Goal: Task Accomplishment & Management: Manage account settings

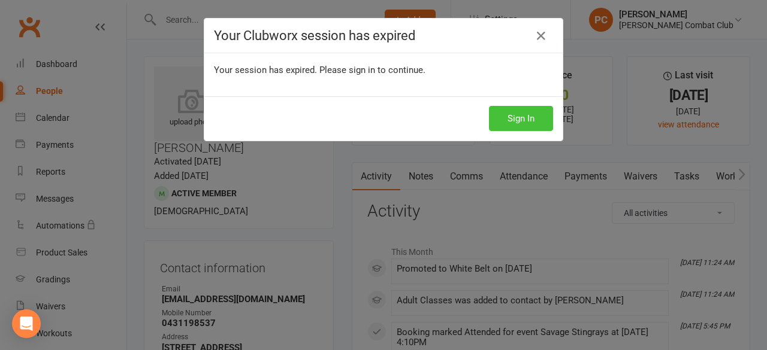
drag, startPoint x: 0, startPoint y: 0, endPoint x: 369, endPoint y: 120, distance: 388.1
click at [543, 114] on button "Sign In" at bounding box center [521, 118] width 64 height 25
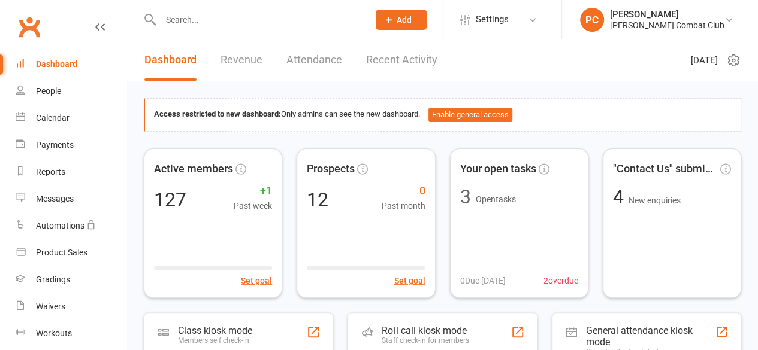
click at [192, 21] on input "text" at bounding box center [258, 19] width 203 height 17
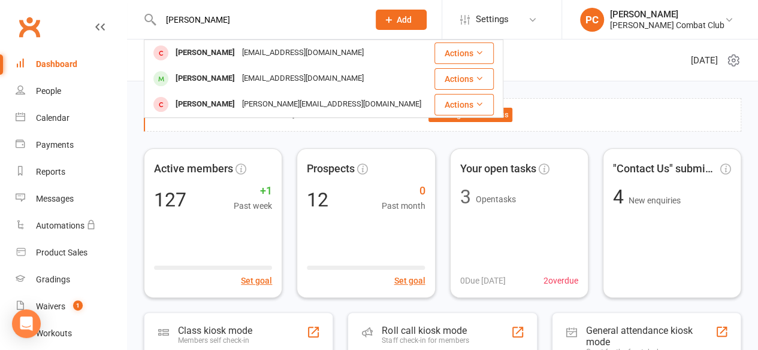
type input "[PERSON_NAME]"
click at [215, 77] on div "[PERSON_NAME]" at bounding box center [205, 78] width 66 height 17
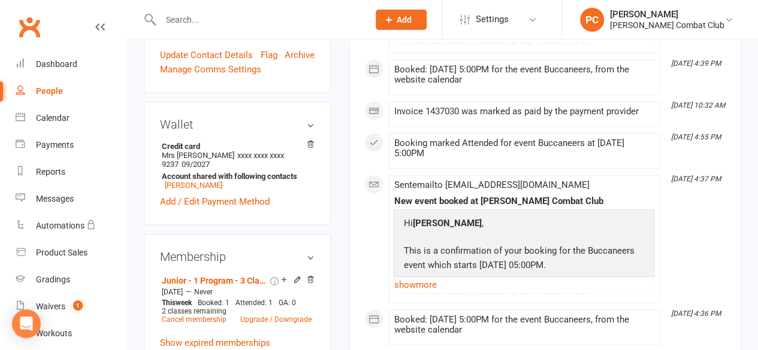
scroll to position [419, 0]
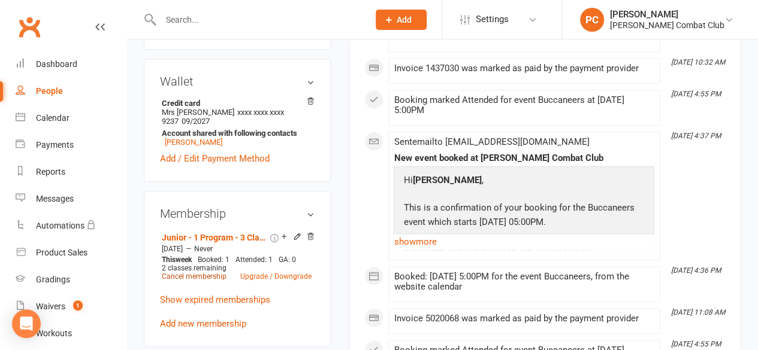
click at [201, 273] on link "Cancel membership" at bounding box center [194, 277] width 65 height 8
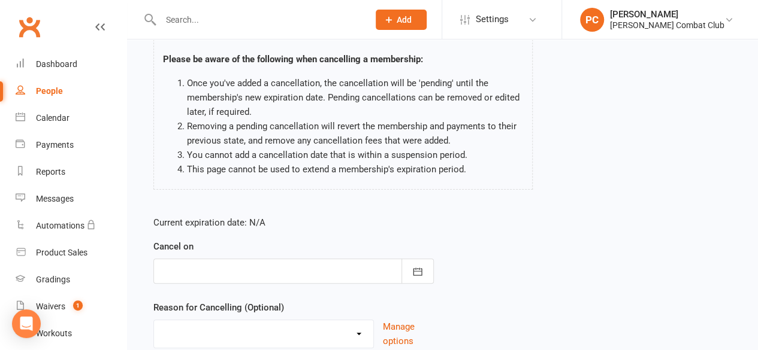
scroll to position [120, 0]
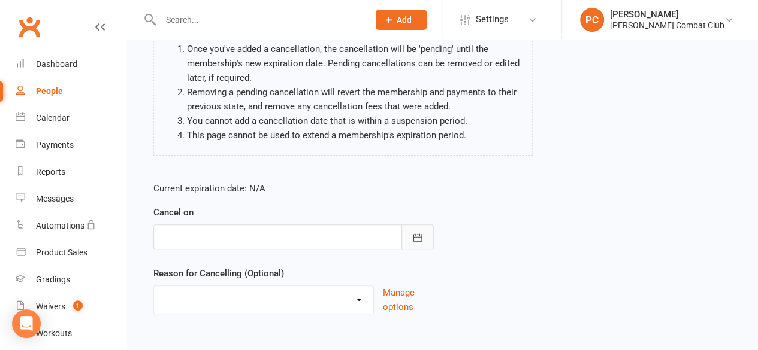
click at [417, 234] on icon "button" at bounding box center [417, 238] width 9 height 8
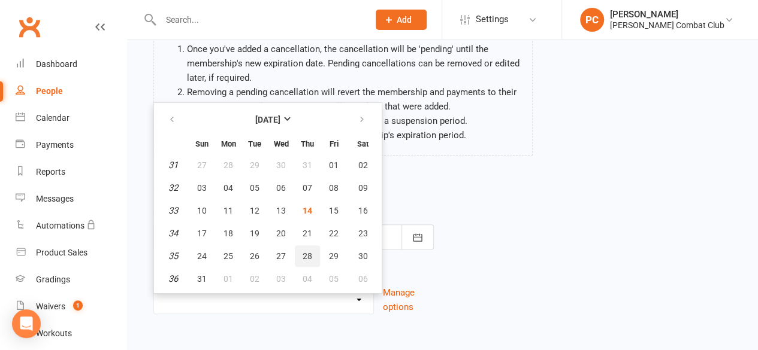
click at [308, 249] on button "28" at bounding box center [307, 257] width 25 height 22
type input "[DATE]"
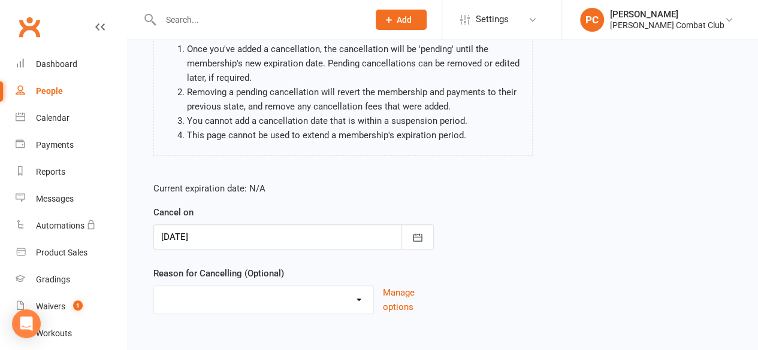
click at [474, 194] on div "Current expiration date: N/A Cancel on [DATE] [DATE] Sun Mon Tue Wed Thu Fri Sa…" at bounding box center [442, 252] width 596 height 159
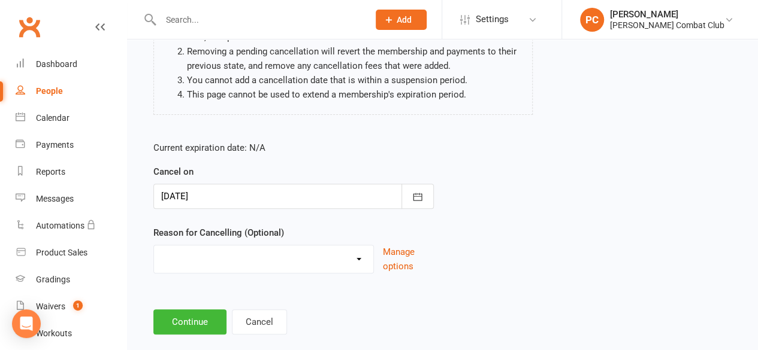
scroll to position [180, 0]
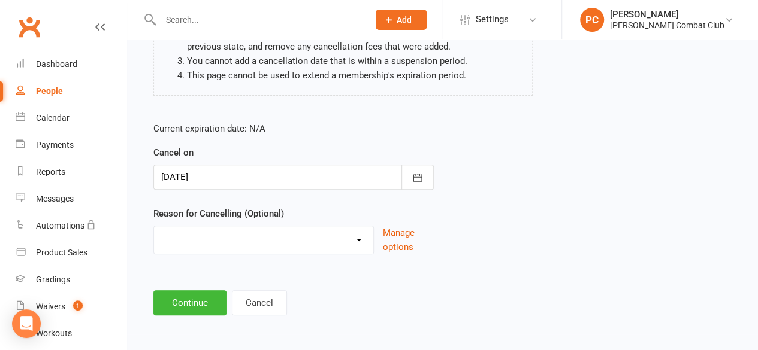
click at [301, 241] on select "Holiday Injury Other reason" at bounding box center [263, 238] width 219 height 24
select select "2"
click at [154, 226] on select "Holiday Injury Other reason" at bounding box center [263, 238] width 219 height 24
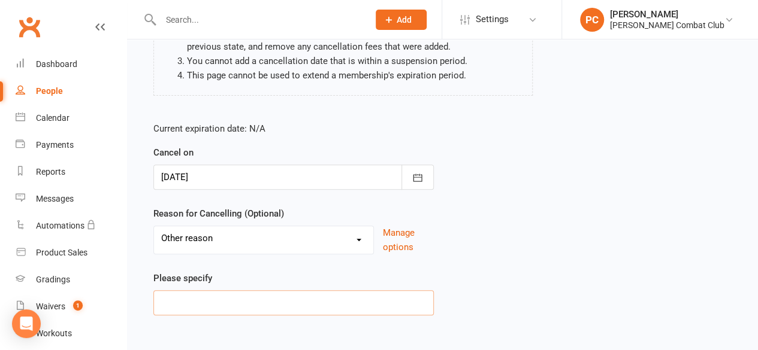
click at [264, 295] on input at bounding box center [293, 303] width 280 height 25
type input "not interested"
click at [461, 253] on div "Current expiration date: N/A Cancel on [DATE] [DATE] Sun Mon Tue Wed Thu Fri Sa…" at bounding box center [442, 223] width 596 height 220
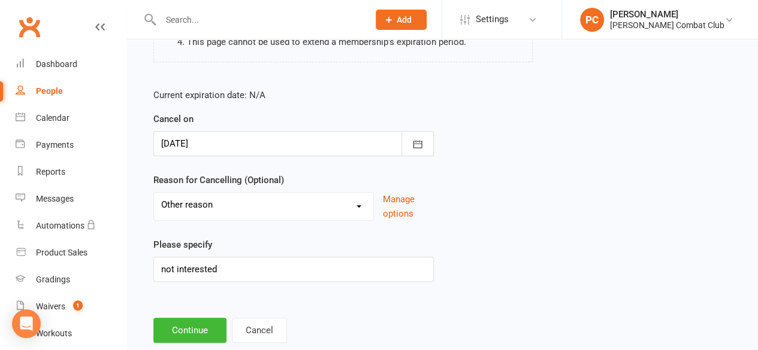
scroll to position [241, 0]
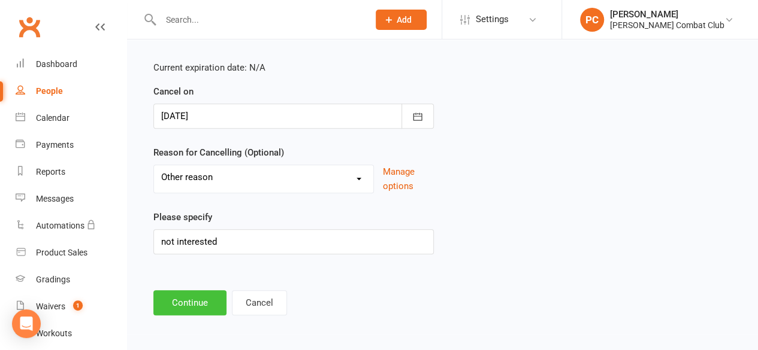
click at [189, 300] on button "Continue" at bounding box center [189, 303] width 73 height 25
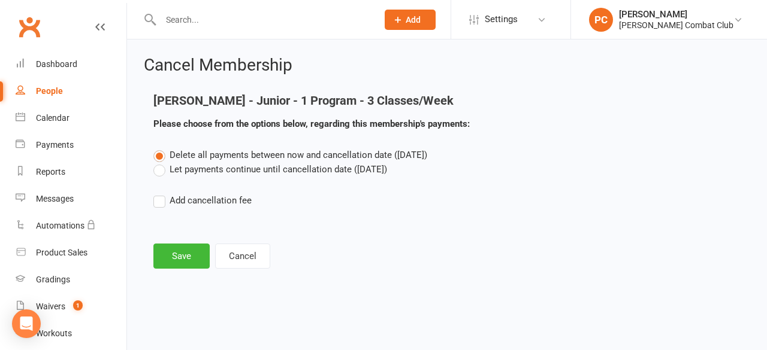
click at [160, 173] on label "Let payments continue until cancellation date ([DATE])" at bounding box center [270, 169] width 234 height 14
click at [160, 162] on input "Let payments continue until cancellation date ([DATE])" at bounding box center [157, 162] width 8 height 0
click at [183, 253] on button "Save" at bounding box center [181, 256] width 56 height 25
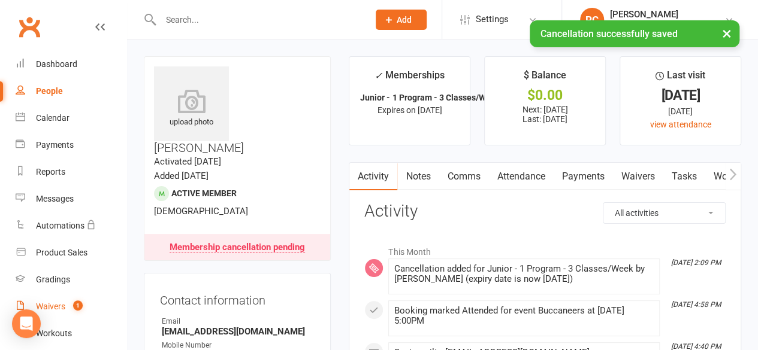
click at [48, 304] on div "Waivers" at bounding box center [50, 307] width 29 height 10
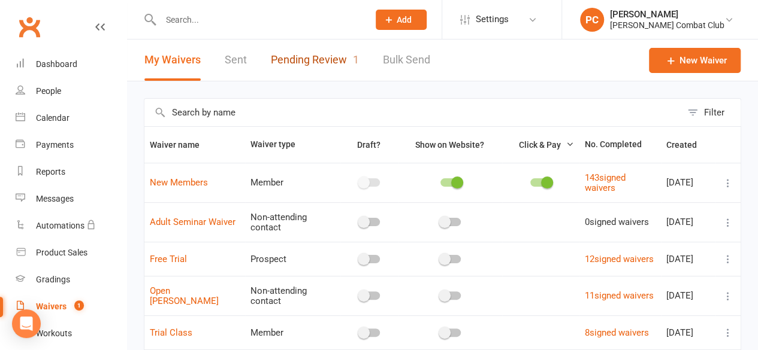
click at [314, 62] on link "Pending Review 1" at bounding box center [315, 60] width 88 height 41
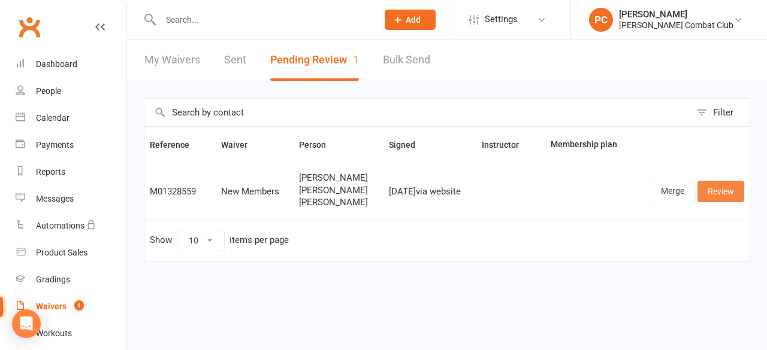
click at [727, 190] on link "Review" at bounding box center [720, 192] width 47 height 22
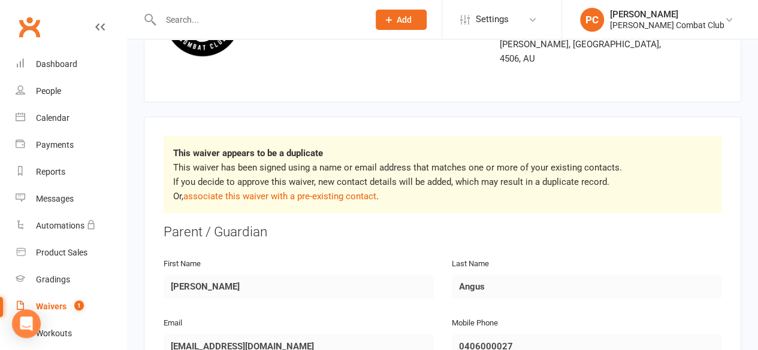
scroll to position [180, 0]
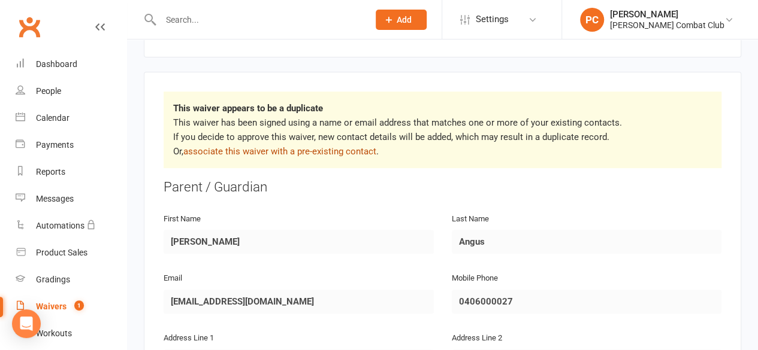
click at [334, 146] on link "associate this waiver with a pre-existing contact" at bounding box center [279, 151] width 193 height 11
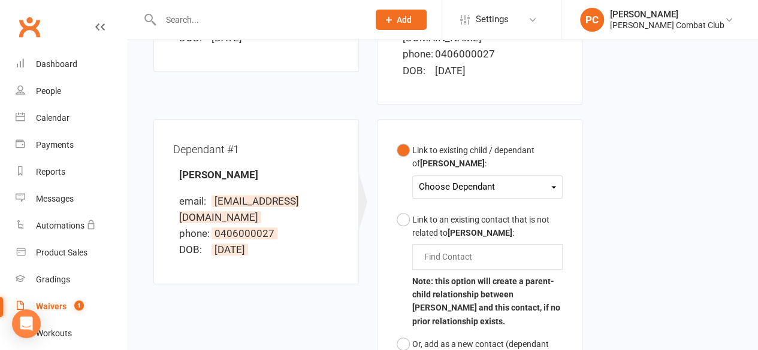
scroll to position [299, 0]
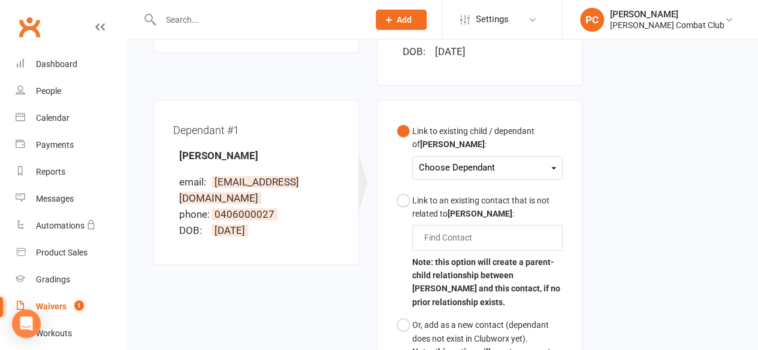
click at [544, 167] on div "Choose Dependant" at bounding box center [487, 168] width 137 height 16
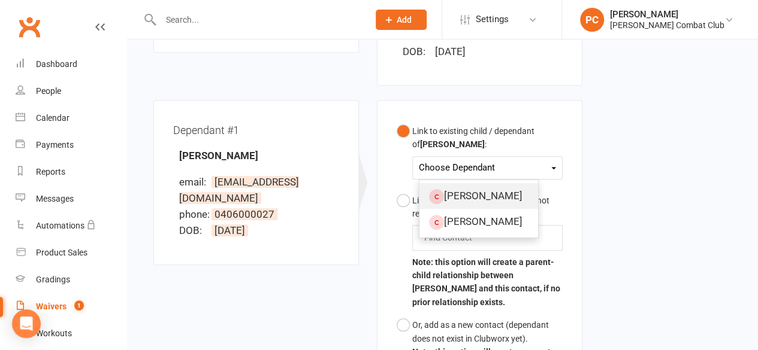
click at [464, 195] on link "[PERSON_NAME]" at bounding box center [478, 196] width 119 height 26
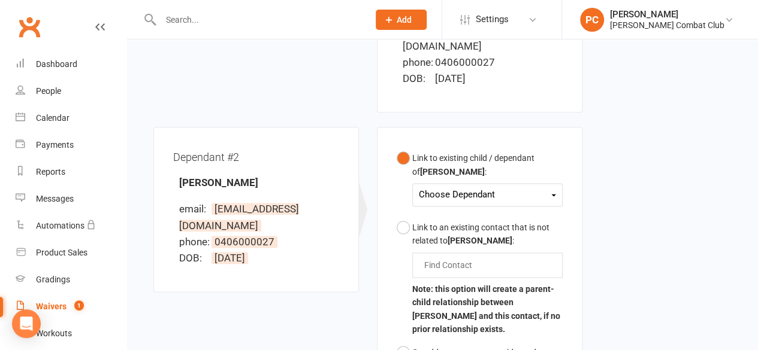
scroll to position [719, 0]
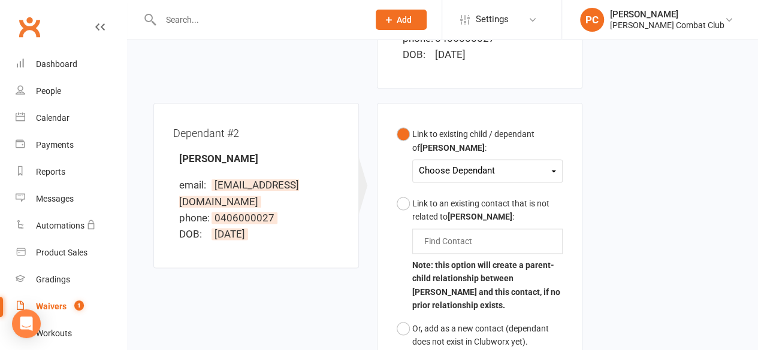
click at [547, 167] on div "Choose Dependant" at bounding box center [487, 171] width 137 height 16
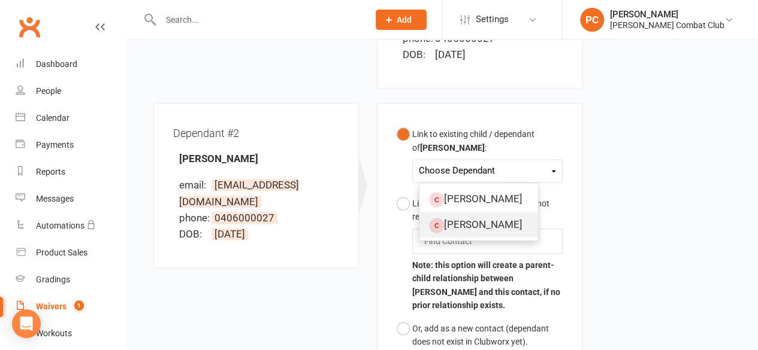
click at [504, 222] on link "[PERSON_NAME]" at bounding box center [478, 225] width 119 height 26
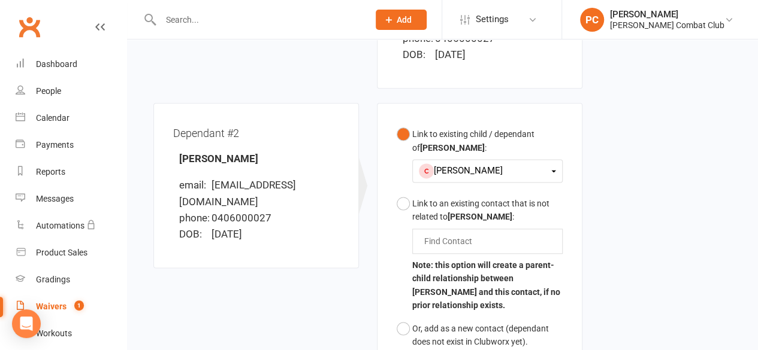
click at [588, 189] on div "Link to existing child / dependant of [PERSON_NAME] : [PERSON_NAME] [PERSON_NAM…" at bounding box center [479, 314] width 223 height 422
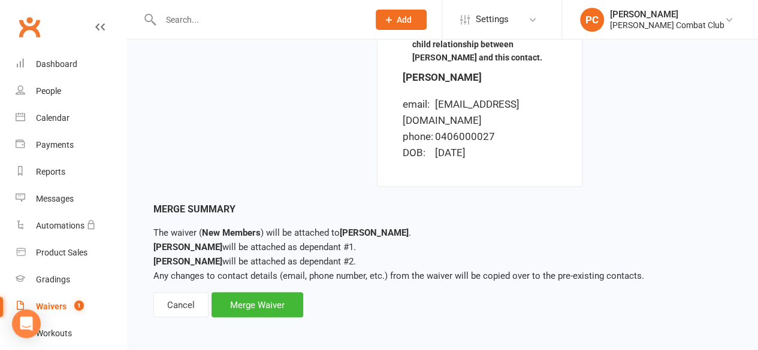
scroll to position [1045, 0]
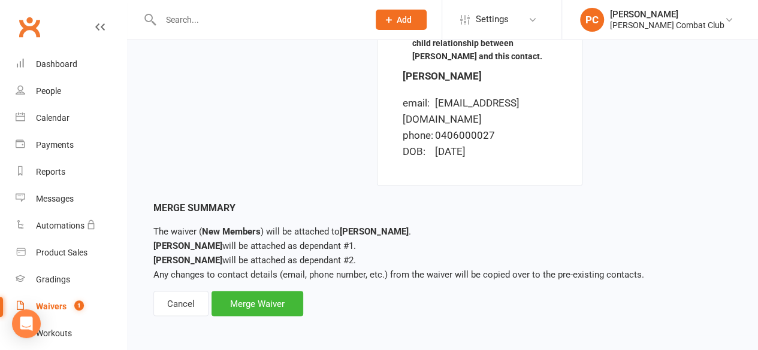
click at [261, 304] on div "Merge Waiver" at bounding box center [257, 303] width 92 height 25
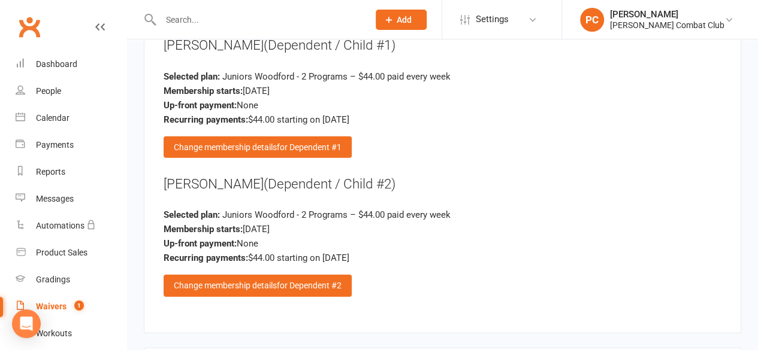
scroll to position [1857, 0]
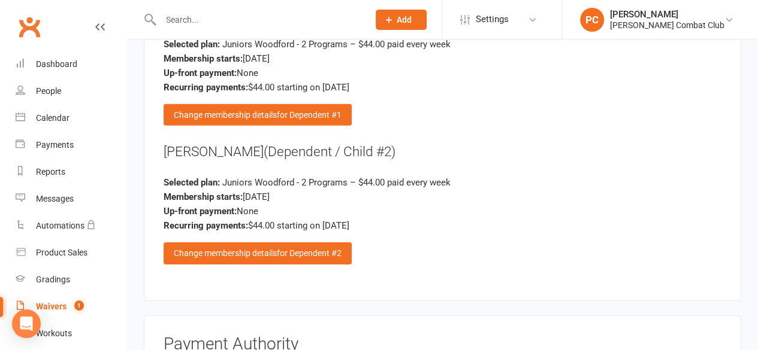
click at [291, 249] on span "for Dependent #2" at bounding box center [309, 254] width 65 height 10
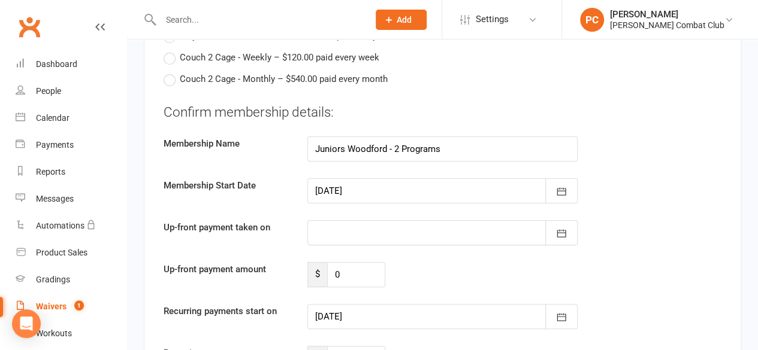
scroll to position [2336, 0]
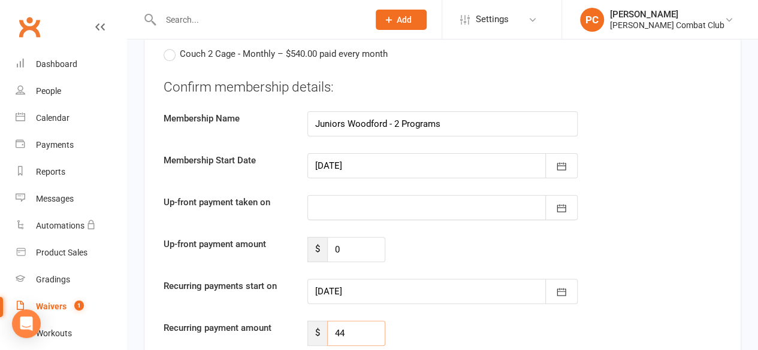
click at [350, 321] on input "44" at bounding box center [356, 333] width 58 height 25
type input "4"
type input "39.60"
click at [476, 321] on div "Recurring payment amount $ 39.60" at bounding box center [443, 333] width 576 height 25
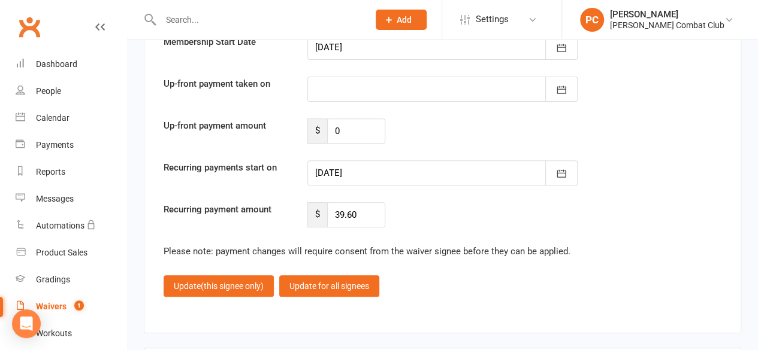
scroll to position [2456, 0]
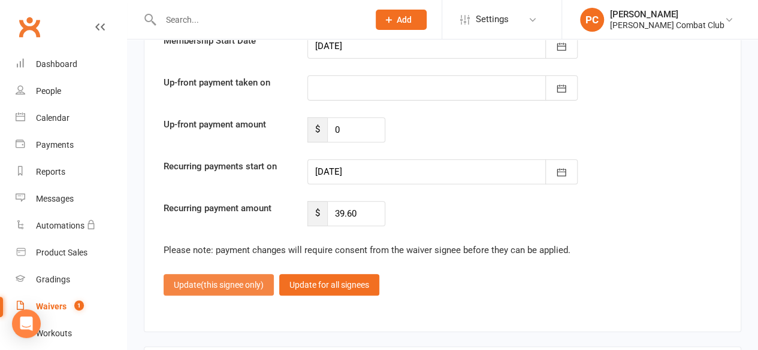
click at [229, 280] on span "(this signee only)" at bounding box center [232, 285] width 63 height 10
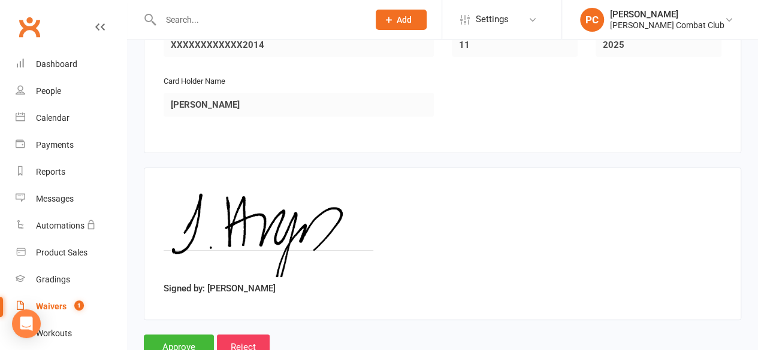
scroll to position [2279, 0]
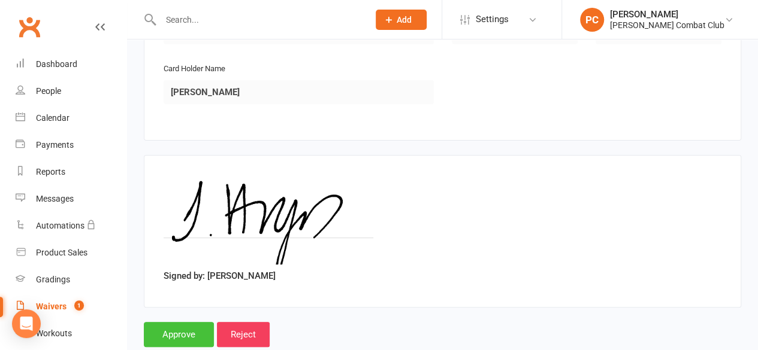
click at [183, 322] on input "Approve" at bounding box center [179, 334] width 70 height 25
